Goal: Complete application form

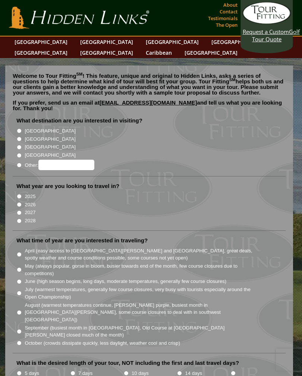
click at [22, 128] on input "[GEOGRAPHIC_DATA]" at bounding box center [19, 130] width 5 height 5
radio input "true"
click at [21, 202] on input "2026" at bounding box center [19, 204] width 5 height 5
radio input "true"
click at [22, 267] on input "May (always popular, gorse in bloom, busier towards end of the month, few cours…" at bounding box center [19, 269] width 5 height 5
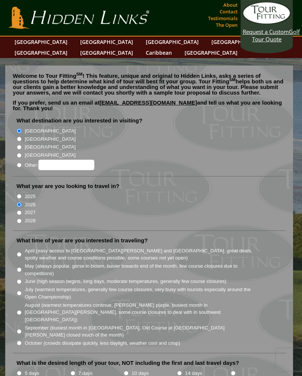
radio input "true"
click at [75, 371] on input "7 days" at bounding box center [72, 373] width 5 height 5
radio input "true"
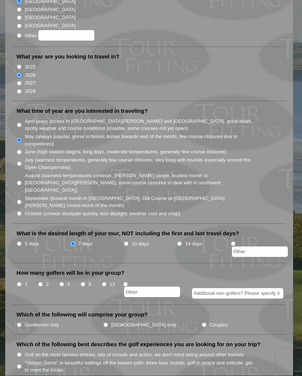
scroll to position [130, 0]
click at [63, 282] on input "4" at bounding box center [61, 284] width 5 height 5
radio input "true"
click at [22, 323] on input "Gentlemen only" at bounding box center [19, 325] width 5 height 5
radio input "true"
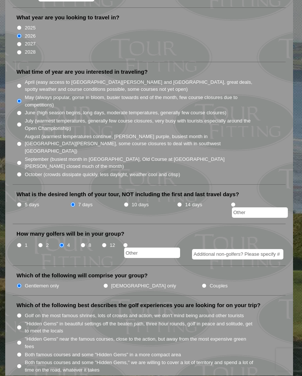
scroll to position [199, 0]
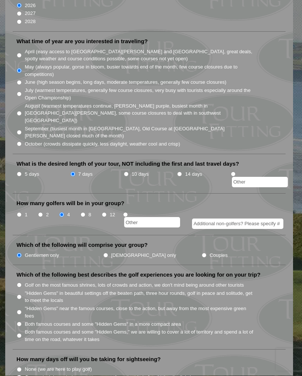
click at [23, 320] on li "Both famous courses and some "Hidden Gems" in a more compact area" at bounding box center [151, 324] width 271 height 8
click at [21, 322] on input "Both famous courses and some "Hidden Gems" in a more compact area" at bounding box center [19, 324] width 5 height 5
radio input "true"
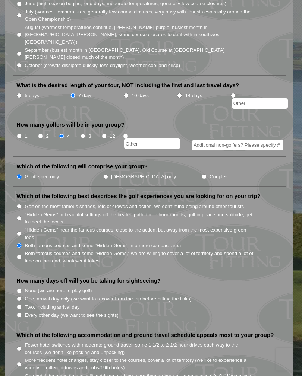
scroll to position [287, 0]
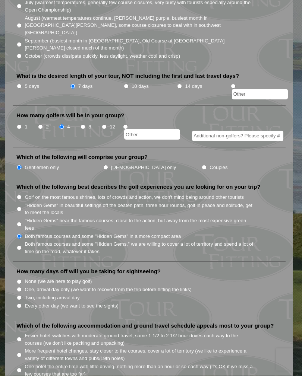
click at [22, 288] on input "One, arrival day only (we want to recover from the trip before hitting the link…" at bounding box center [19, 290] width 5 height 5
radio input "true"
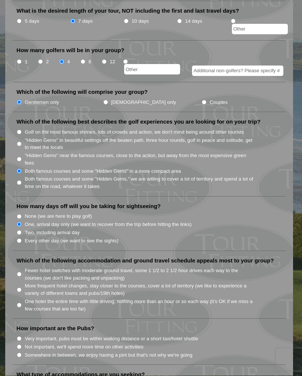
scroll to position [363, 0]
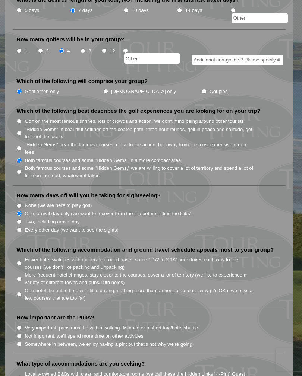
click at [22, 261] on input "Fewer hotel switches with moderate ground travel, some 1 1/2 to 2 1/2 hour driv…" at bounding box center [19, 263] width 5 height 5
radio input "true"
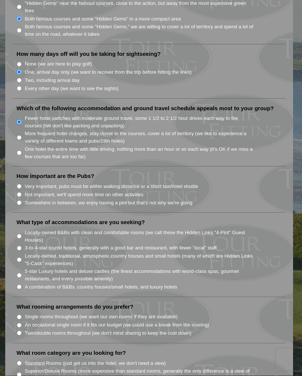
scroll to position [505, 0]
click at [22, 200] on input "Somewhere in between, we enjoy having a pint but that's not why we're going" at bounding box center [19, 202] width 5 height 5
radio input "true"
click at [24, 251] on li "Locally-owned, traditional, atmospheric country houses and small hotels (many o…" at bounding box center [151, 258] width 271 height 15
click at [22, 257] on input "Locally-owned, traditional, atmospheric country houses and small hotels (many o…" at bounding box center [19, 259] width 5 height 5
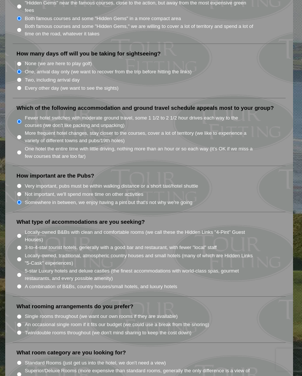
radio input "true"
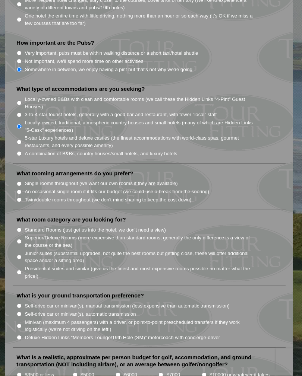
scroll to position [638, 0]
click at [22, 181] on input "Single rooms throughout (we want our own rooms if they are available)" at bounding box center [19, 183] width 5 height 5
radio input "true"
click at [26, 226] on label "Standard Rooms (just get us into the hotel, we don't need a view)" at bounding box center [95, 229] width 141 height 7
click at [22, 228] on input "Standard Rooms (just get us into the hotel, we don't need a view)" at bounding box center [19, 230] width 5 height 5
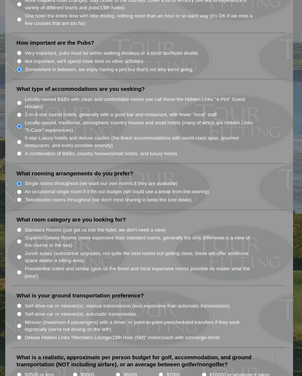
radio input "true"
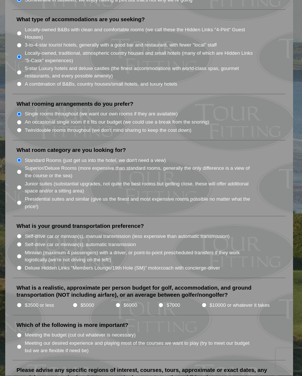
scroll to position [708, 0]
click at [22, 242] on input "Self-drive car or minivan(s), automatic transmission" at bounding box center [19, 244] width 5 height 5
radio input "true"
click at [82, 301] on label "$5000" at bounding box center [86, 304] width 13 height 7
click at [77, 302] on input "$5000" at bounding box center [75, 304] width 5 height 5
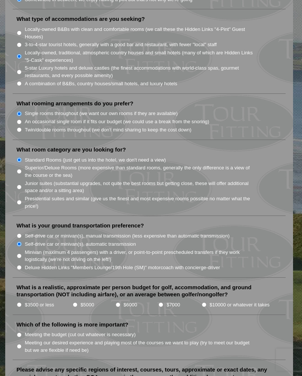
radio input "true"
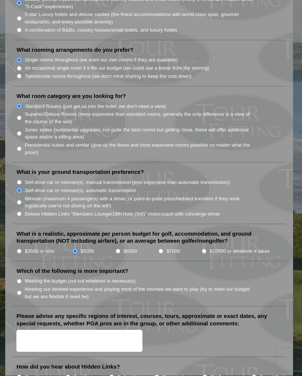
scroll to position [762, 0]
click at [26, 286] on label "Meeting our desired experience and playing most of the courses we want to play …" at bounding box center [140, 293] width 230 height 15
click at [22, 291] on input "Meeting our desired experience and playing most of the courses we want to play …" at bounding box center [19, 293] width 5 height 5
radio input "true"
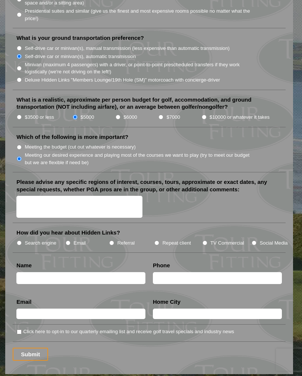
scroll to position [893, 0]
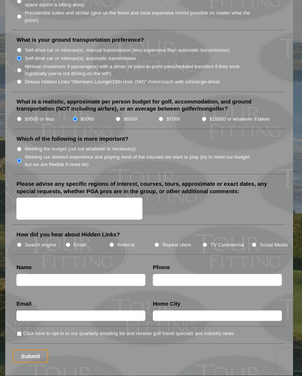
click at [28, 198] on textarea "Please advise any specific regions of interest, courses, tours, approximate or …" at bounding box center [79, 209] width 126 height 22
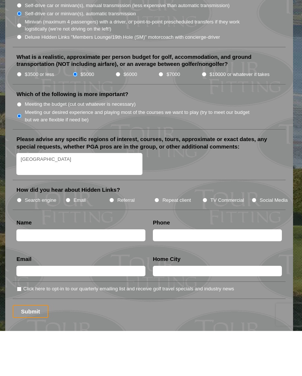
type textarea "[GEOGRAPHIC_DATA]"
click at [69, 231] on li "How did you hear about Hidden Links? Search engine Email Referral Repeat client…" at bounding box center [149, 243] width 272 height 24
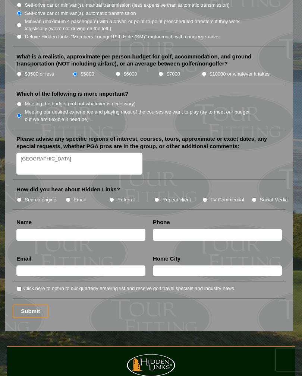
click at [70, 197] on input "Email" at bounding box center [68, 199] width 5 height 5
radio input "true"
click at [28, 229] on input "text" at bounding box center [80, 235] width 129 height 12
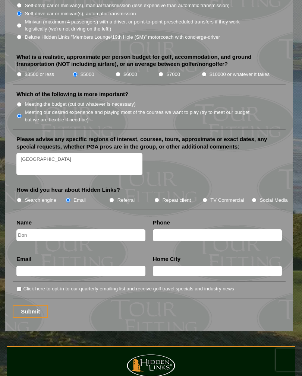
type input "Don"
click at [170, 229] on input "text" at bounding box center [217, 235] width 129 height 12
type input "[PERSON_NAME]"
click at [32, 266] on input "text" at bounding box center [80, 271] width 129 height 10
type input "[EMAIL_ADDRESS][DOMAIN_NAME]"
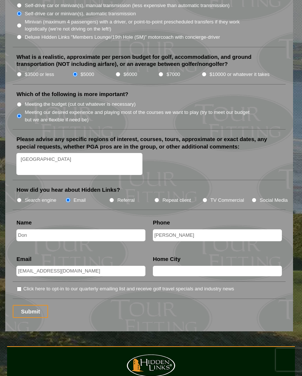
click at [171, 266] on input "text" at bounding box center [217, 271] width 129 height 10
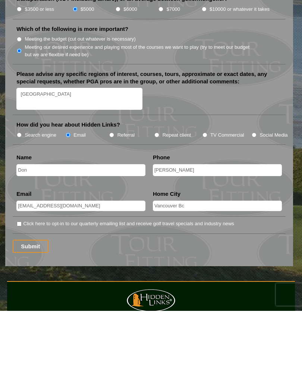
type input "Vancouver Bc"
click at [29, 305] on input "Submit" at bounding box center [30, 311] width 35 height 13
